Goal: Transaction & Acquisition: Book appointment/travel/reservation

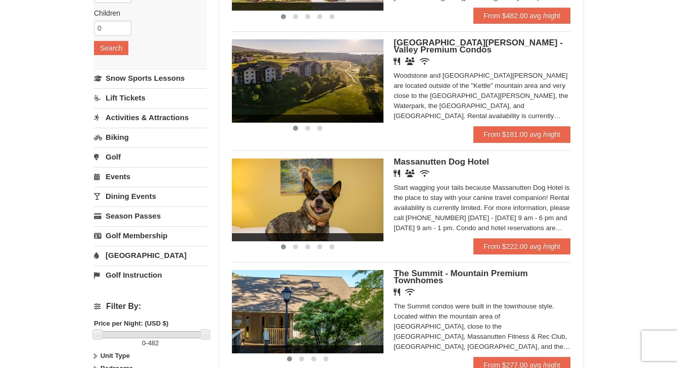
scroll to position [152, 0]
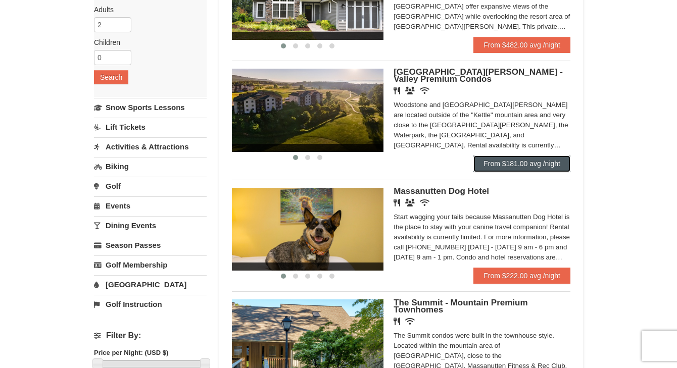
click at [547, 160] on link "From $181.00 avg /night" at bounding box center [521, 164] width 97 height 16
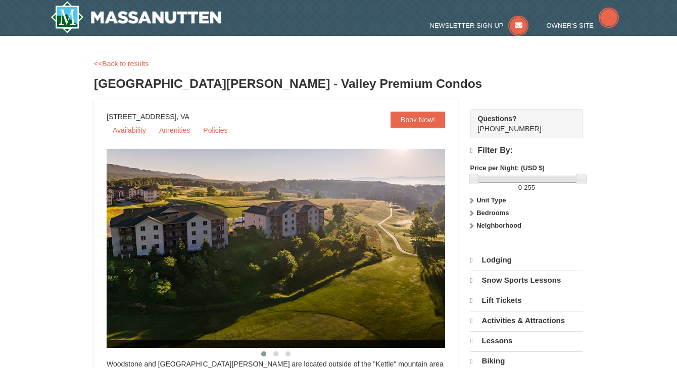
select select "10"
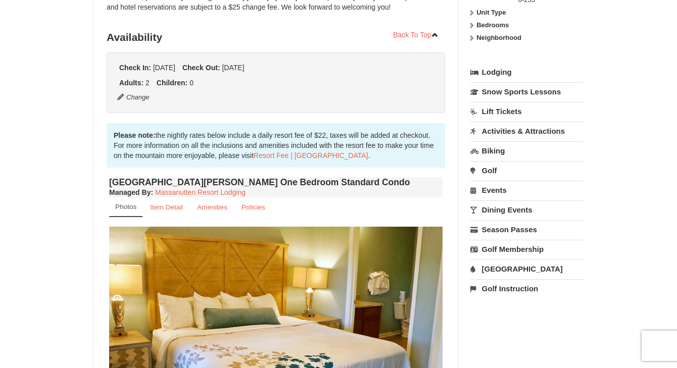
scroll to position [379, 0]
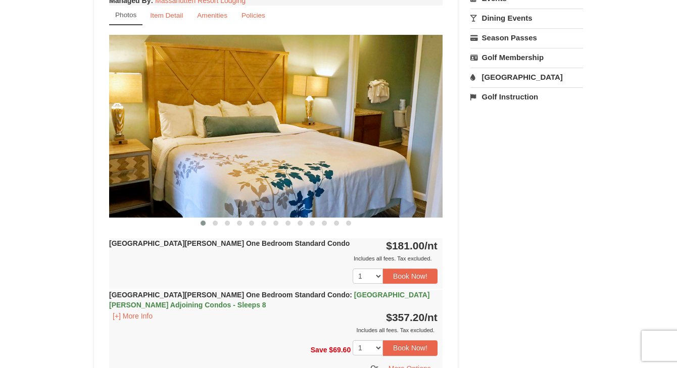
drag, startPoint x: 680, startPoint y: 35, endPoint x: 667, endPoint y: 100, distance: 67.0
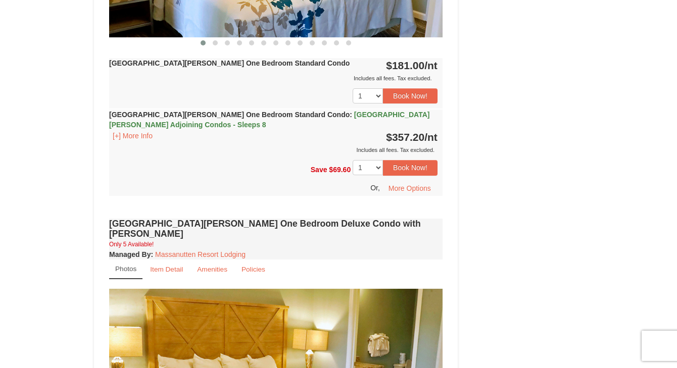
scroll to position [578, 0]
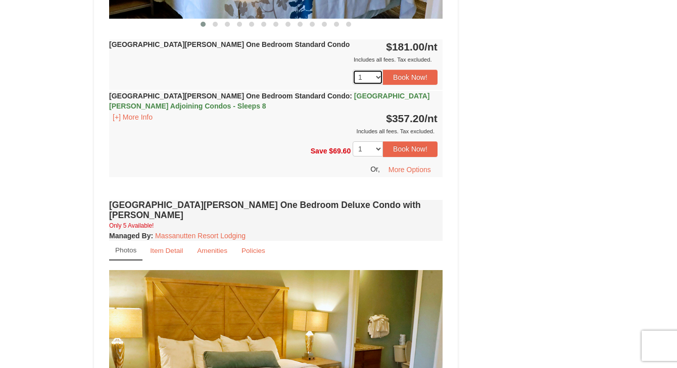
click at [379, 76] on select "1 2 3 4 5 6 7 8" at bounding box center [367, 77] width 30 height 15
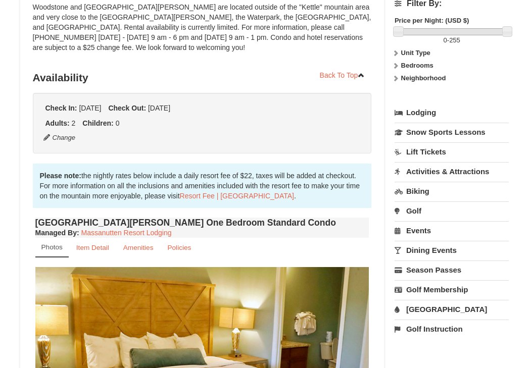
scroll to position [0, 0]
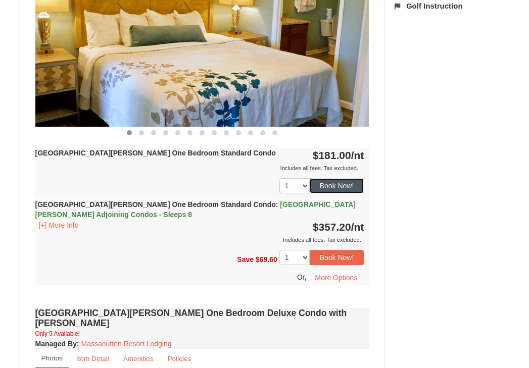
click at [339, 192] on button "Book Now!" at bounding box center [337, 185] width 55 height 15
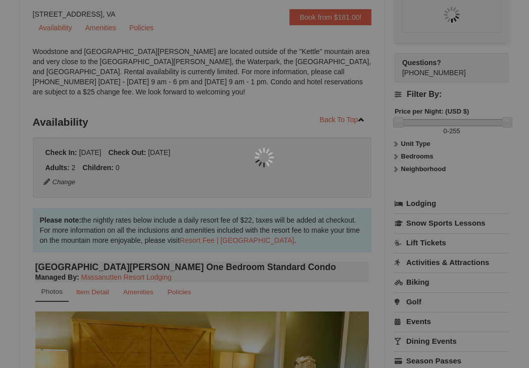
scroll to position [98, 0]
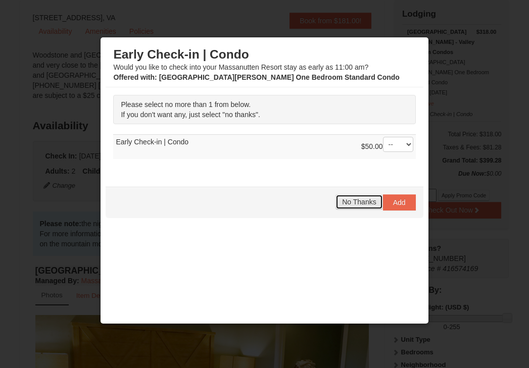
click at [347, 196] on button "No Thanks" at bounding box center [358, 201] width 47 height 15
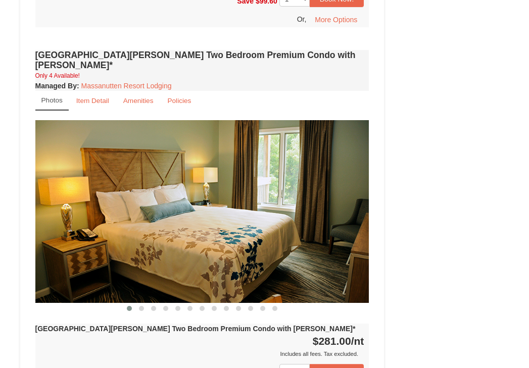
scroll to position [3024, 0]
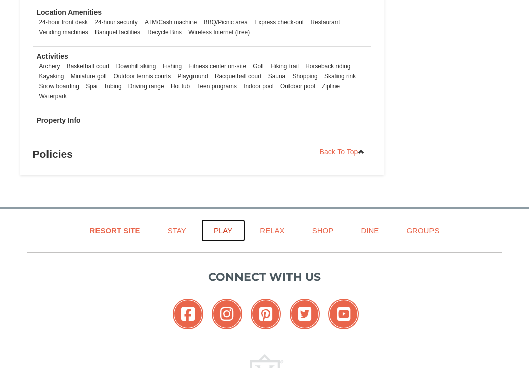
click at [222, 219] on link "Play" at bounding box center [223, 230] width 44 height 23
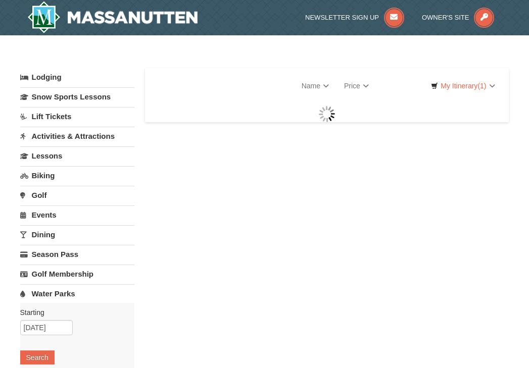
select select "10"
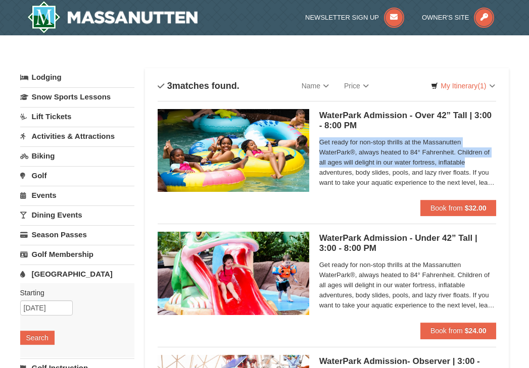
drag, startPoint x: 528, startPoint y: 131, endPoint x: 520, endPoint y: 166, distance: 35.7
click at [521, 166] on div "× Categories List Filter My Itinerary (1) Check Out Now Lodging $318.00 Woodsto…" at bounding box center [264, 327] width 529 height 585
click at [520, 164] on div "× Categories List Filter My Itinerary (1) Check Out Now Lodging $318.00 Woodsto…" at bounding box center [264, 327] width 529 height 585
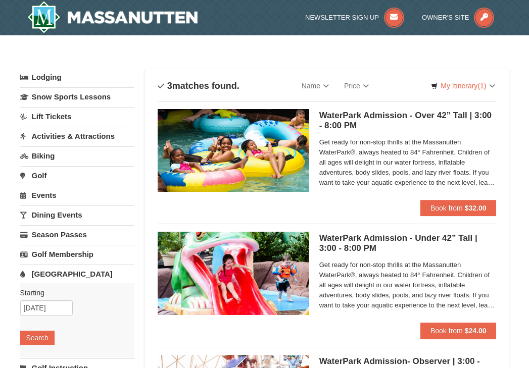
click at [54, 111] on link "Lift Tickets" at bounding box center [77, 116] width 115 height 19
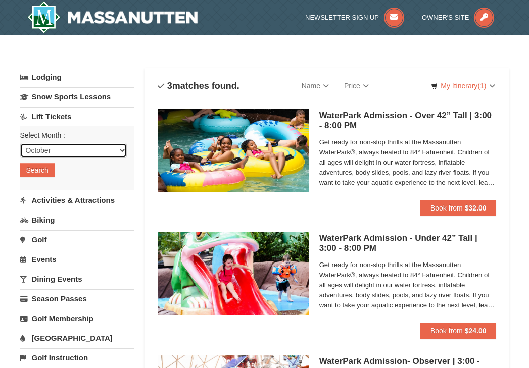
click at [53, 150] on select "October November December January February March April May June July August Sep…" at bounding box center [73, 150] width 107 height 15
select select "12"
click at [20, 143] on select "October November December January February March April May June July August Sep…" at bounding box center [73, 150] width 107 height 15
click at [46, 169] on button "Search" at bounding box center [37, 170] width 34 height 14
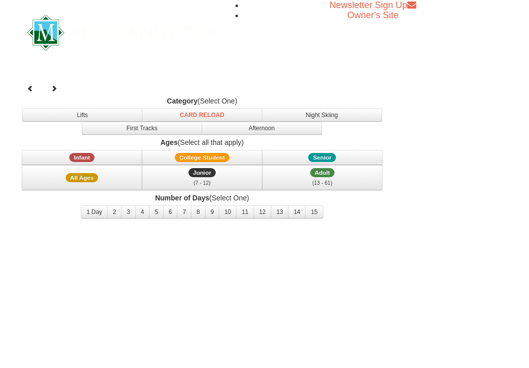
select select "12"
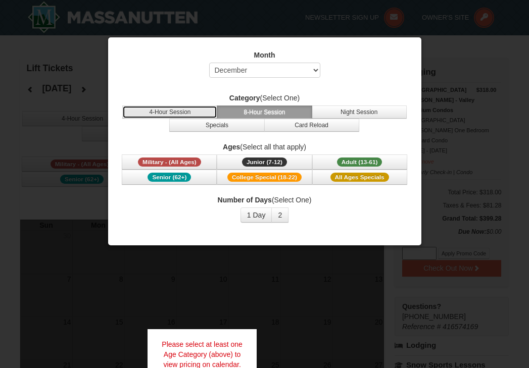
click at [163, 113] on button "4-Hour Session" at bounding box center [169, 112] width 95 height 13
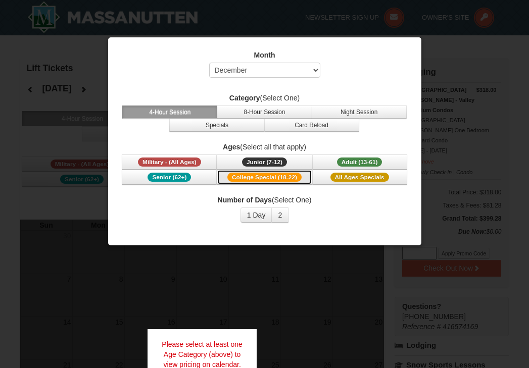
click at [289, 181] on button "College Special (18-22)" at bounding box center [264, 177] width 95 height 15
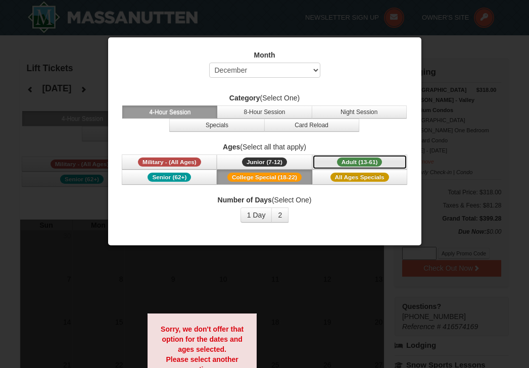
click at [351, 155] on button "Adult (13-61) (13 - 61)" at bounding box center [359, 162] width 95 height 15
click at [296, 179] on span "College Special (18-22)" at bounding box center [264, 177] width 74 height 9
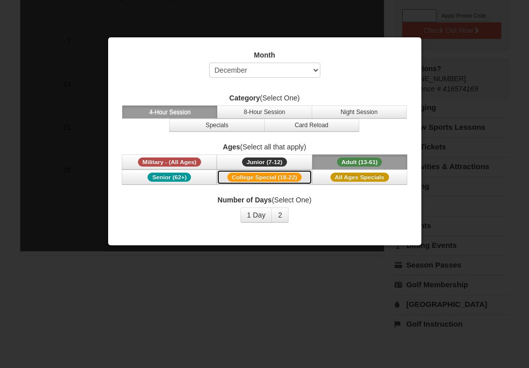
scroll to position [247, 0]
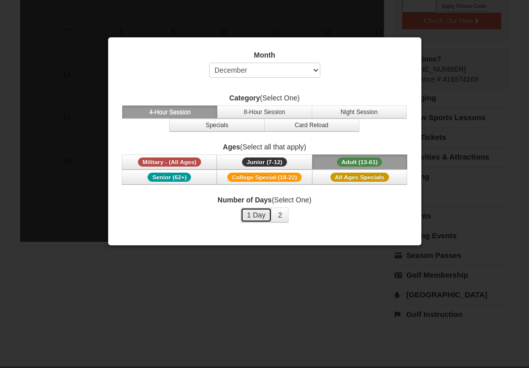
click at [266, 218] on button "1 Day" at bounding box center [256, 215] width 32 height 15
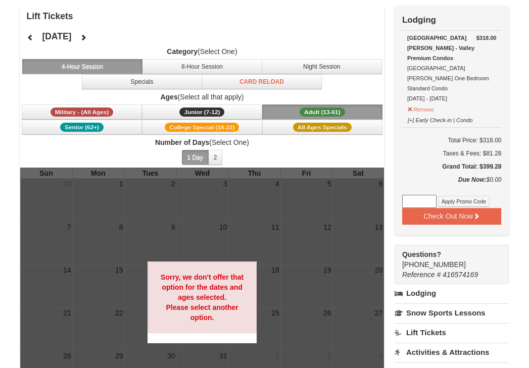
scroll to position [54, 0]
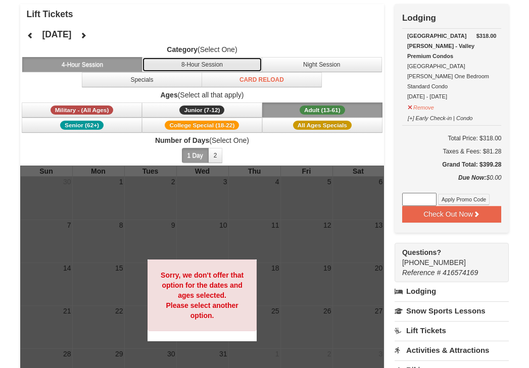
click at [201, 70] on button "8-Hour Session" at bounding box center [202, 64] width 120 height 15
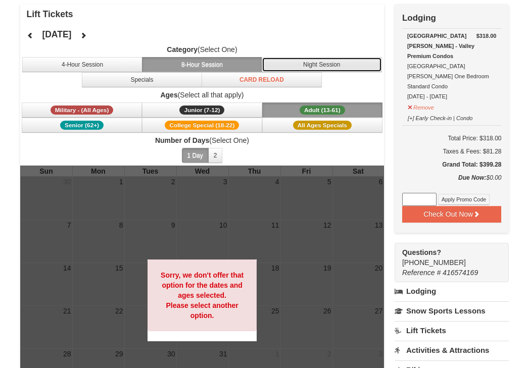
click at [292, 64] on button "Night Session" at bounding box center [322, 64] width 120 height 15
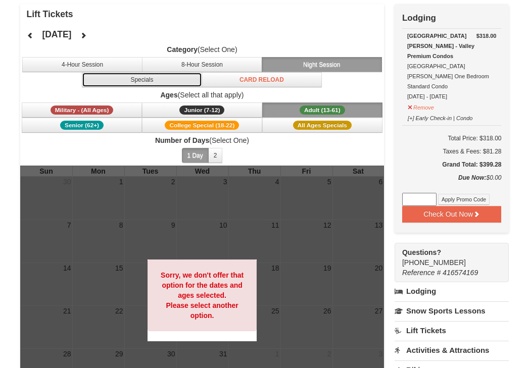
click at [139, 83] on button "Specials" at bounding box center [142, 79] width 120 height 15
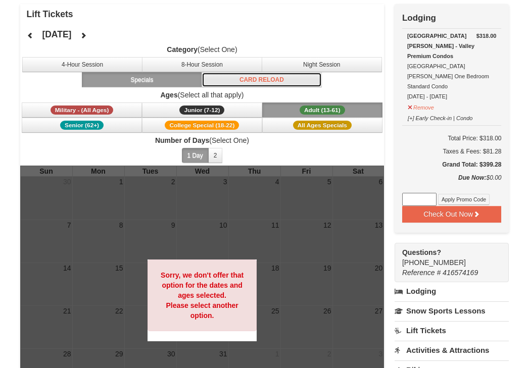
click at [248, 82] on button "Card Reload" at bounding box center [261, 79] width 120 height 15
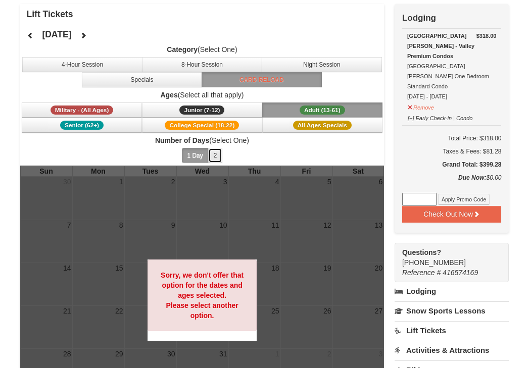
click at [218, 156] on button "2" at bounding box center [215, 155] width 15 height 15
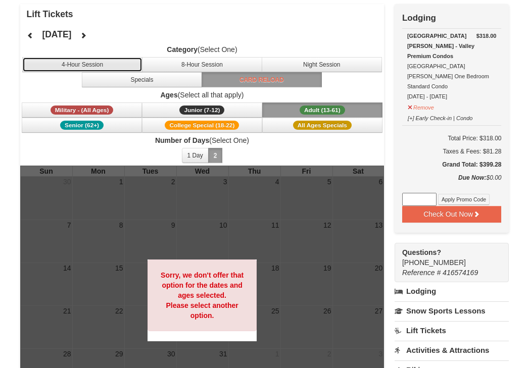
click at [127, 69] on button "4-Hour Session" at bounding box center [82, 64] width 120 height 15
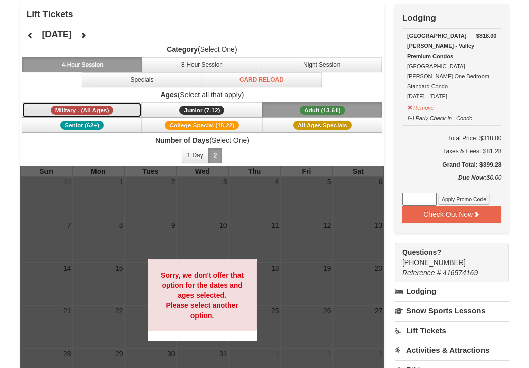
click at [108, 106] on span "Military - (All Ages)" at bounding box center [81, 110] width 63 height 9
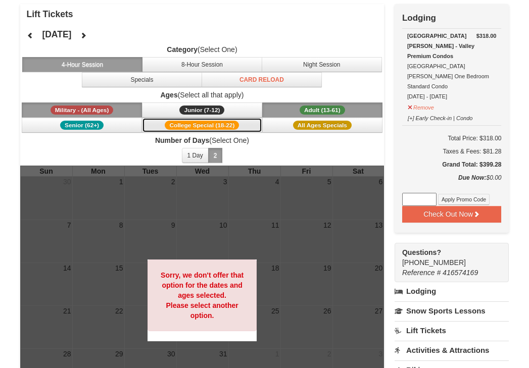
click at [190, 125] on span "College Special (18-22)" at bounding box center [202, 125] width 74 height 9
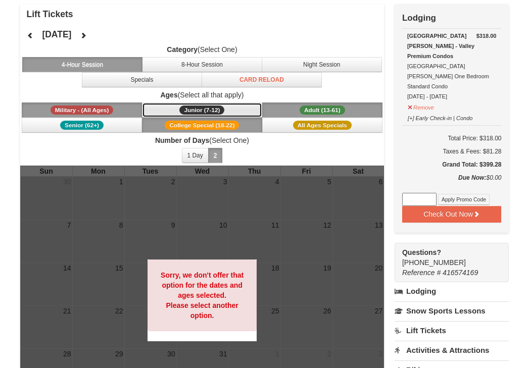
click at [199, 114] on span "Junior (7-12)" at bounding box center [201, 110] width 45 height 9
click at [202, 131] on button "College Special (18-22)" at bounding box center [202, 125] width 120 height 15
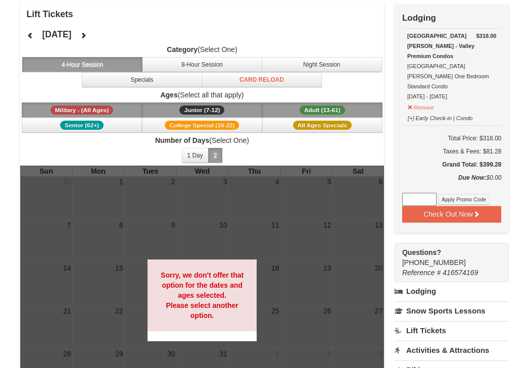
click at [133, 110] on button "Military - (All Ages)" at bounding box center [82, 110] width 120 height 15
click at [183, 112] on span "Junior (7-12)" at bounding box center [201, 110] width 45 height 9
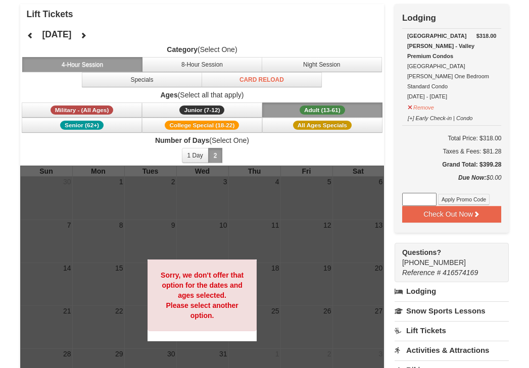
click at [302, 114] on span "Adult (13-61)" at bounding box center [321, 110] width 45 height 9
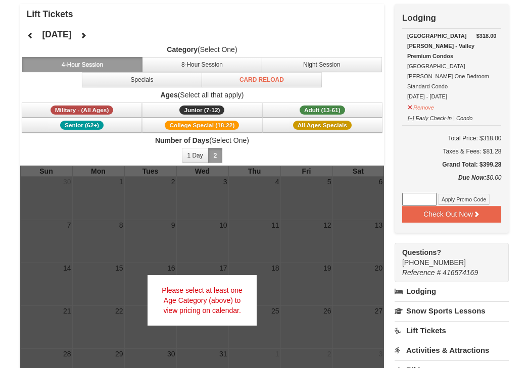
click at [124, 65] on button "4-Hour Session" at bounding box center [82, 64] width 120 height 15
click at [249, 85] on button "Card Reload" at bounding box center [261, 79] width 120 height 15
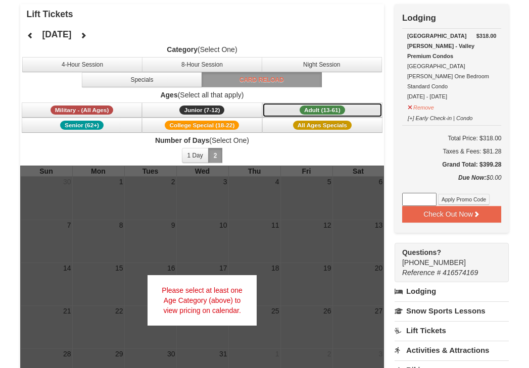
click at [287, 112] on button "Adult (13-61) (13 - 61)" at bounding box center [322, 110] width 120 height 15
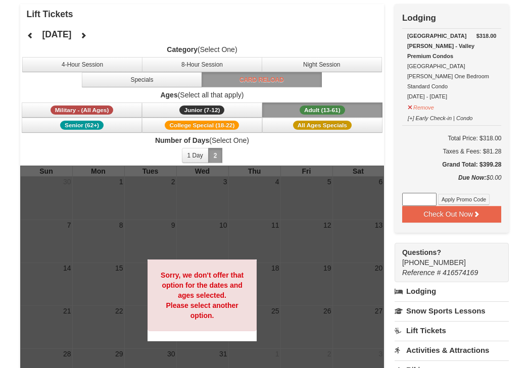
click at [327, 103] on button "Adult (13-61) (13 - 61)" at bounding box center [322, 110] width 120 height 15
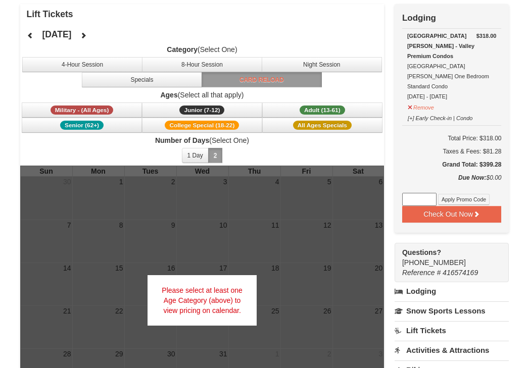
click at [287, 75] on button "Card Reload" at bounding box center [261, 79] width 120 height 15
click at [87, 35] on icon at bounding box center [83, 35] width 7 height 7
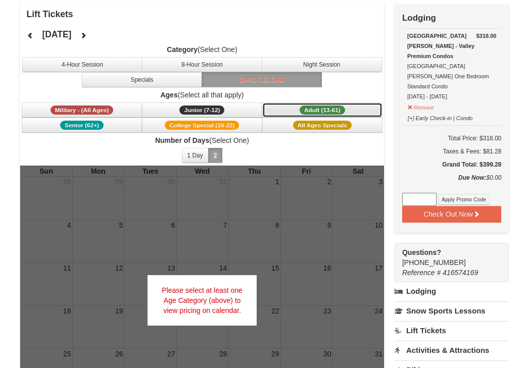
click at [275, 112] on button "Adult (13-61) (13 - 61)" at bounding box center [322, 110] width 120 height 15
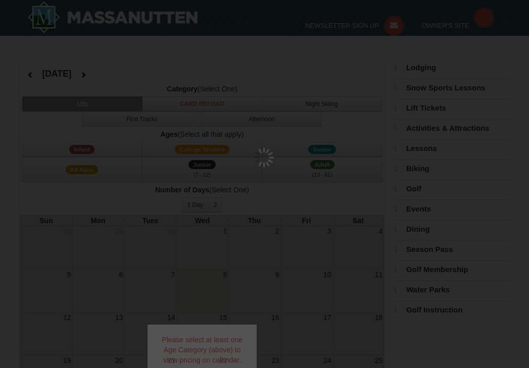
select select "10"
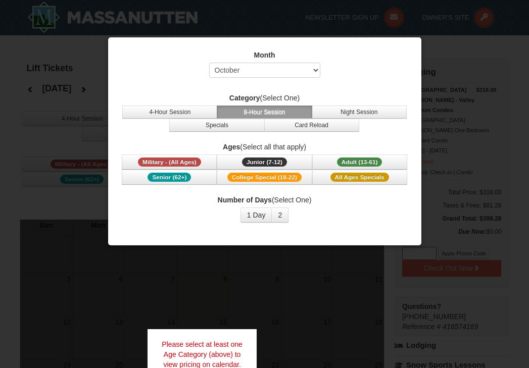
click at [294, 151] on label "Ages (Select all that apply)" at bounding box center [265, 147] width 288 height 10
click at [293, 158] on button "Junior (7-12) (7 - 12)" at bounding box center [264, 162] width 95 height 15
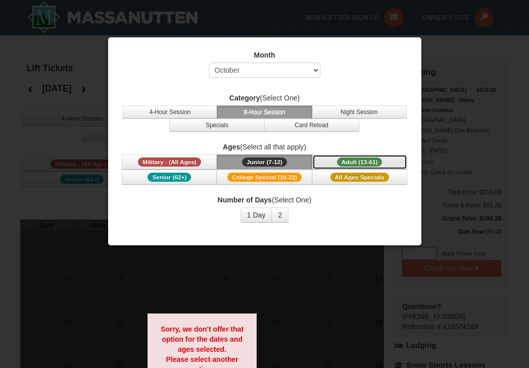
click at [338, 165] on span "Adult (13-61)" at bounding box center [359, 162] width 45 height 9
click at [298, 161] on button "Junior (7-12) (7 - 12)" at bounding box center [264, 162] width 95 height 15
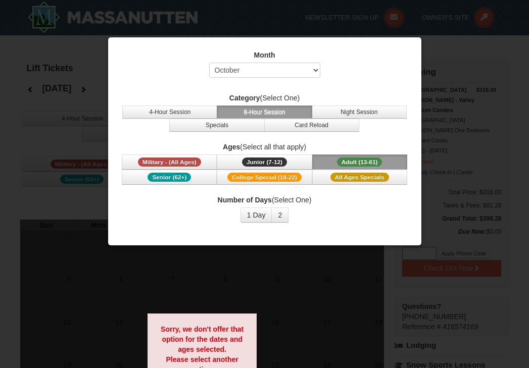
click at [465, 76] on div at bounding box center [264, 184] width 529 height 368
